Goal: Navigation & Orientation: Go to known website

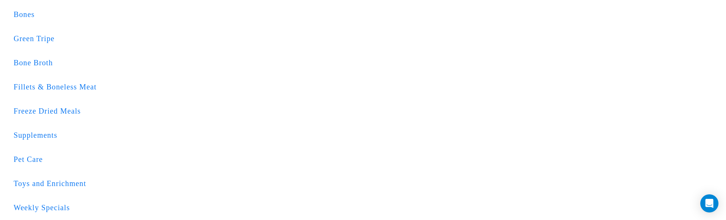
scroll to position [852, 0]
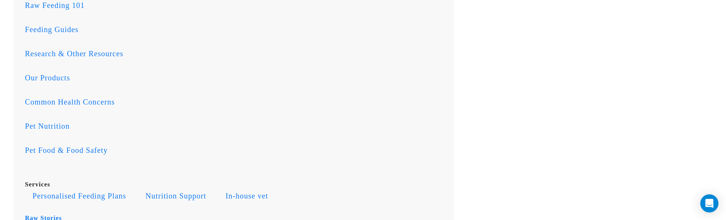
scroll to position [533, 0]
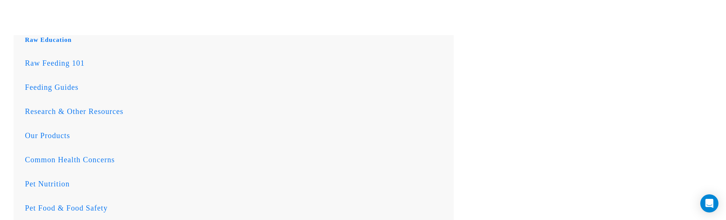
scroll to position [466, 0]
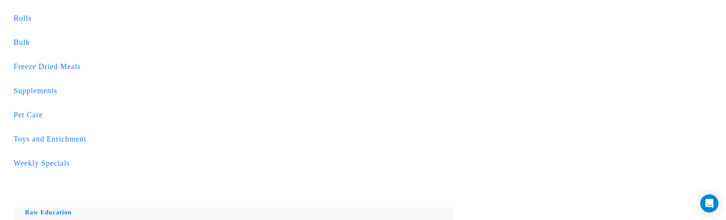
scroll to position [288, 0]
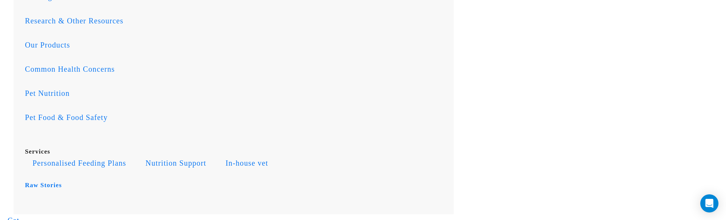
scroll to position [556, 0]
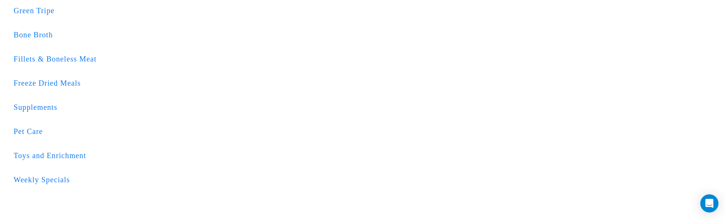
scroll to position [883, 0]
